Goal: Task Accomplishment & Management: Manage account settings

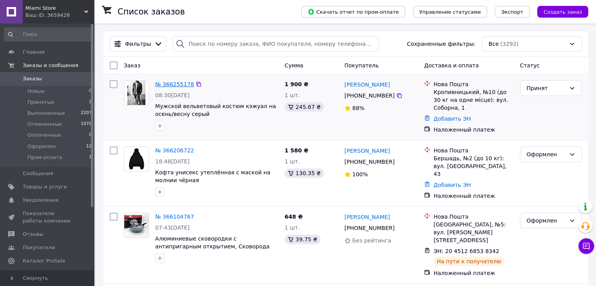
click at [168, 81] on link "№ 366255178" at bounding box center [174, 84] width 39 height 6
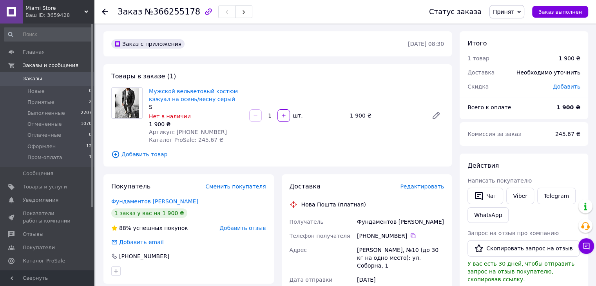
click at [517, 169] on div "Действия" at bounding box center [523, 165] width 113 height 9
click at [510, 200] on link "Viber" at bounding box center [519, 196] width 27 height 16
click at [81, 147] on li "Оформлен 12" at bounding box center [48, 146] width 96 height 11
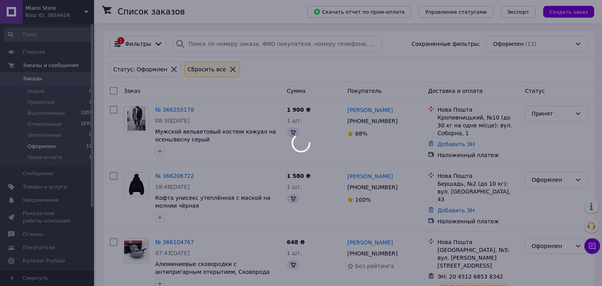
click at [50, 146] on span "Оформлен" at bounding box center [41, 146] width 28 height 7
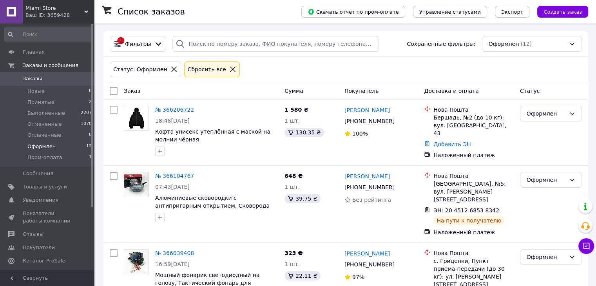
click at [54, 76] on span "Заказы" at bounding box center [48, 78] width 50 height 7
